Goal: Register for event/course

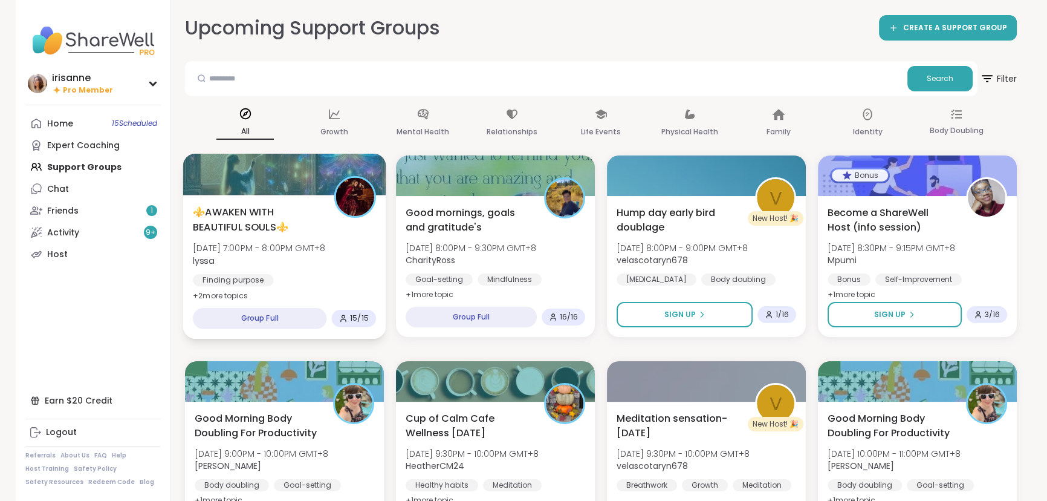
click at [325, 249] on span "[DATE] 7:00PM - 8:00PM GMT+8" at bounding box center [259, 248] width 132 height 12
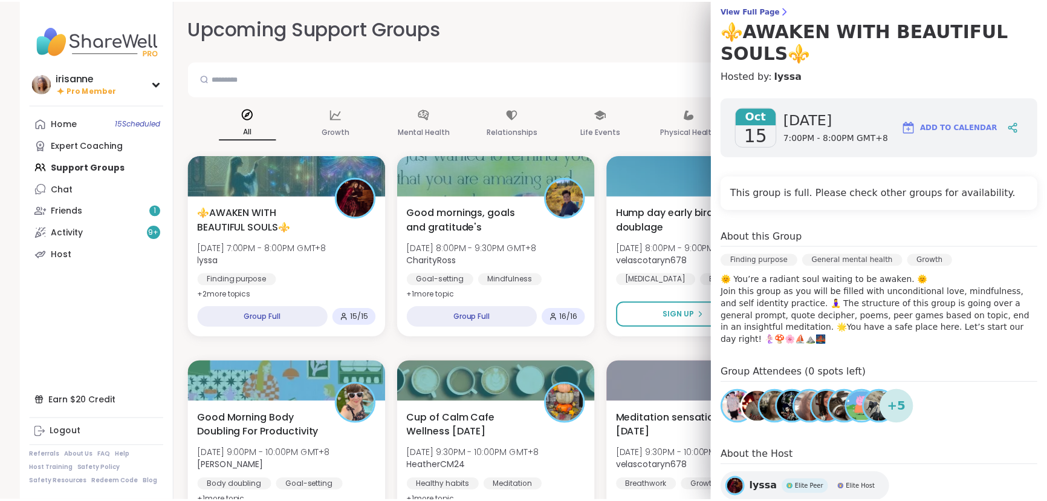
scroll to position [109, 0]
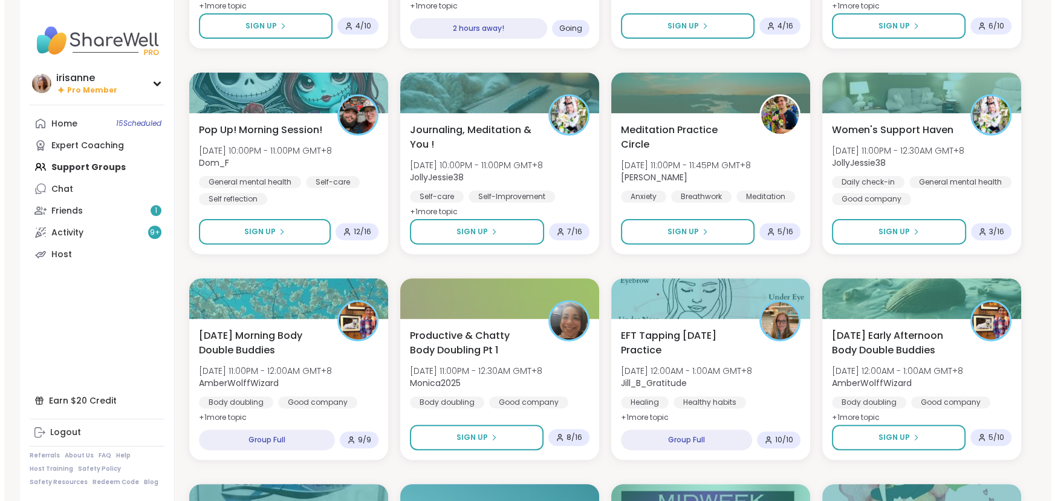
scroll to position [495, 0]
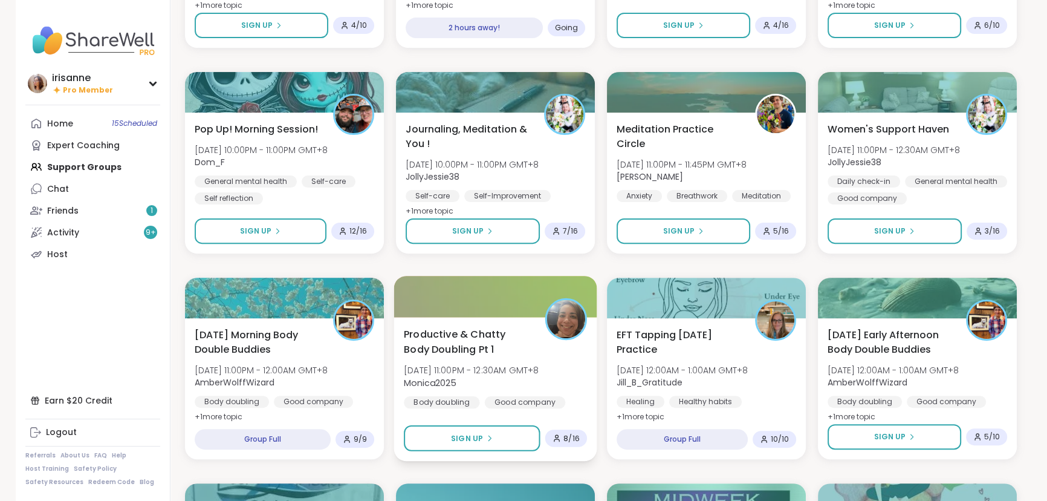
click at [484, 334] on span "Productive & Chatty Body Doubling Pt 1" at bounding box center [468, 341] width 128 height 30
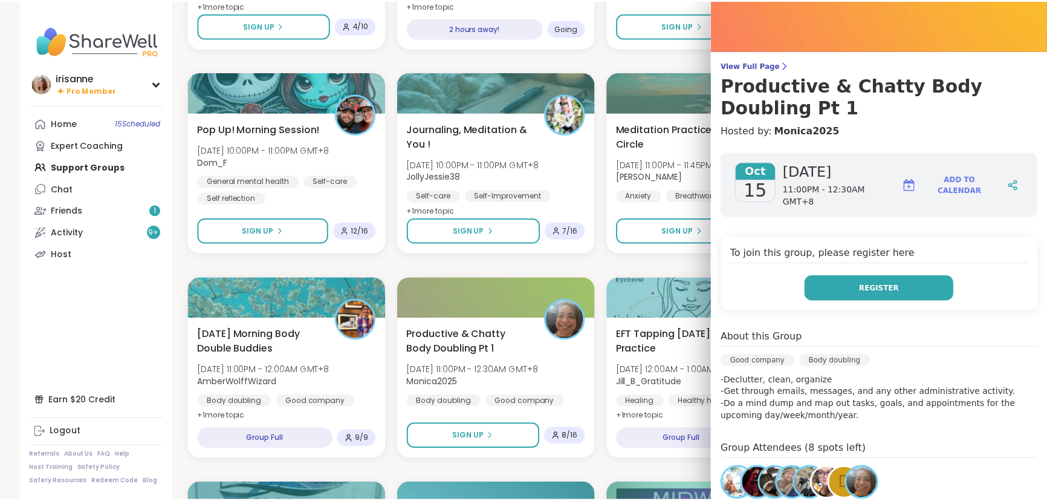
scroll to position [109, 0]
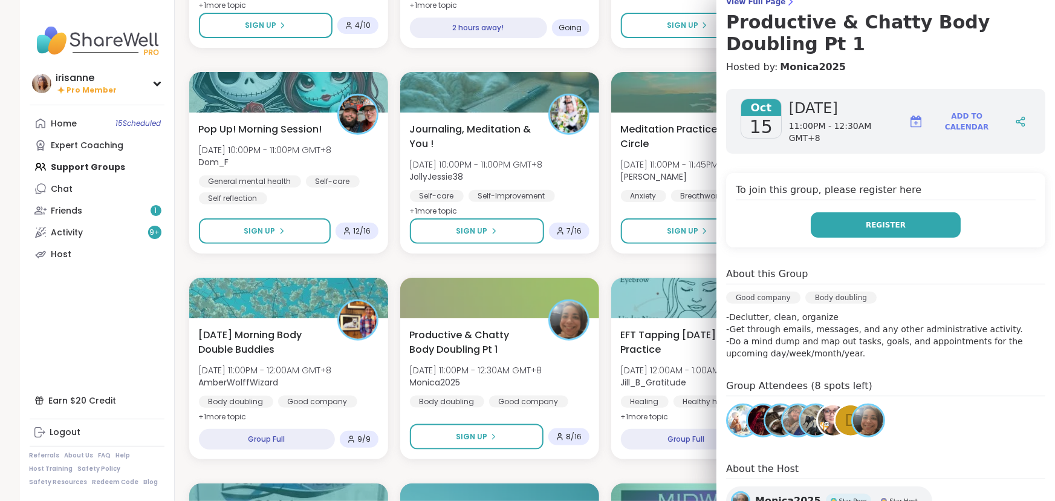
click at [895, 218] on button "Register" at bounding box center [886, 224] width 150 height 25
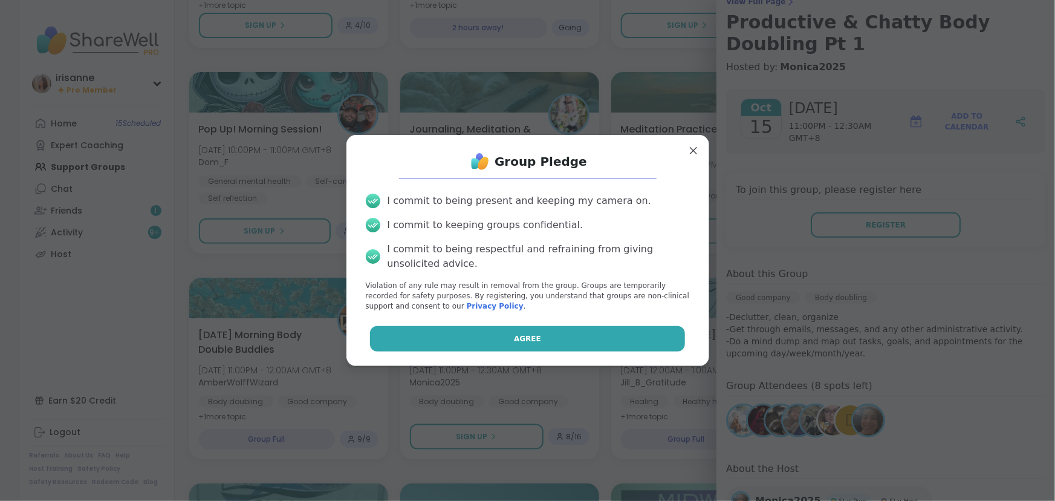
click at [500, 350] on button "Agree" at bounding box center [527, 338] width 315 height 25
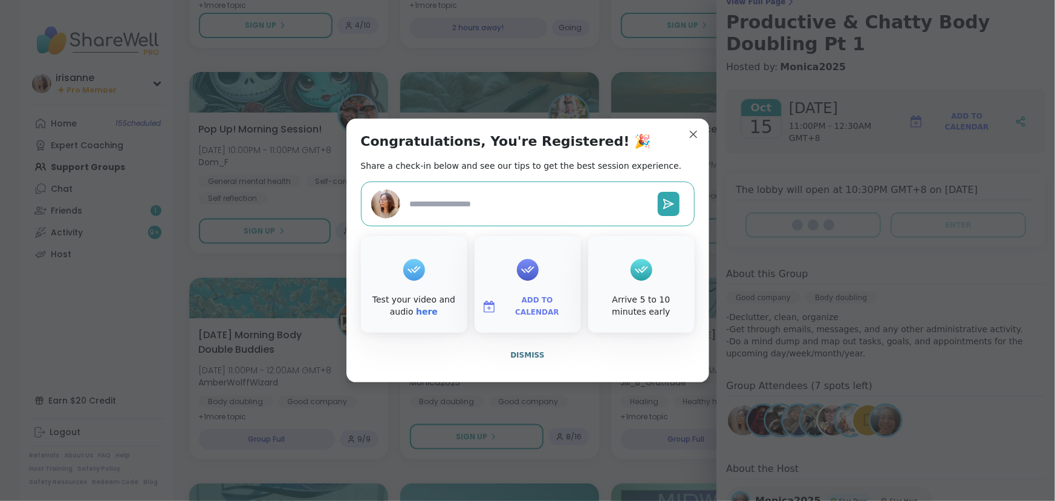
type textarea "*"
click at [701, 137] on div "Congratulations, You're Registered! 🎉 Share a check-in below and see our tips t…" at bounding box center [527, 250] width 363 height 264
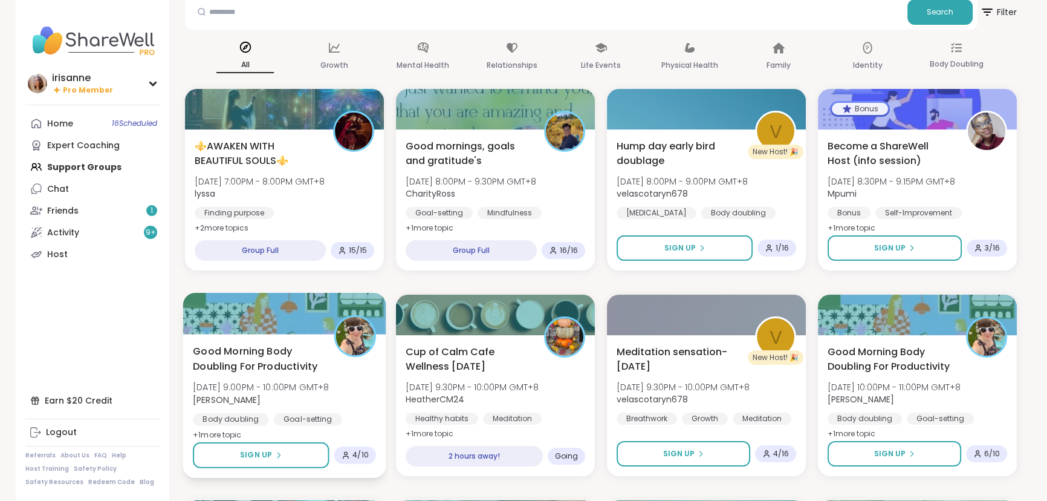
scroll to position [0, 0]
